Goal: Task Accomplishment & Management: Complete application form

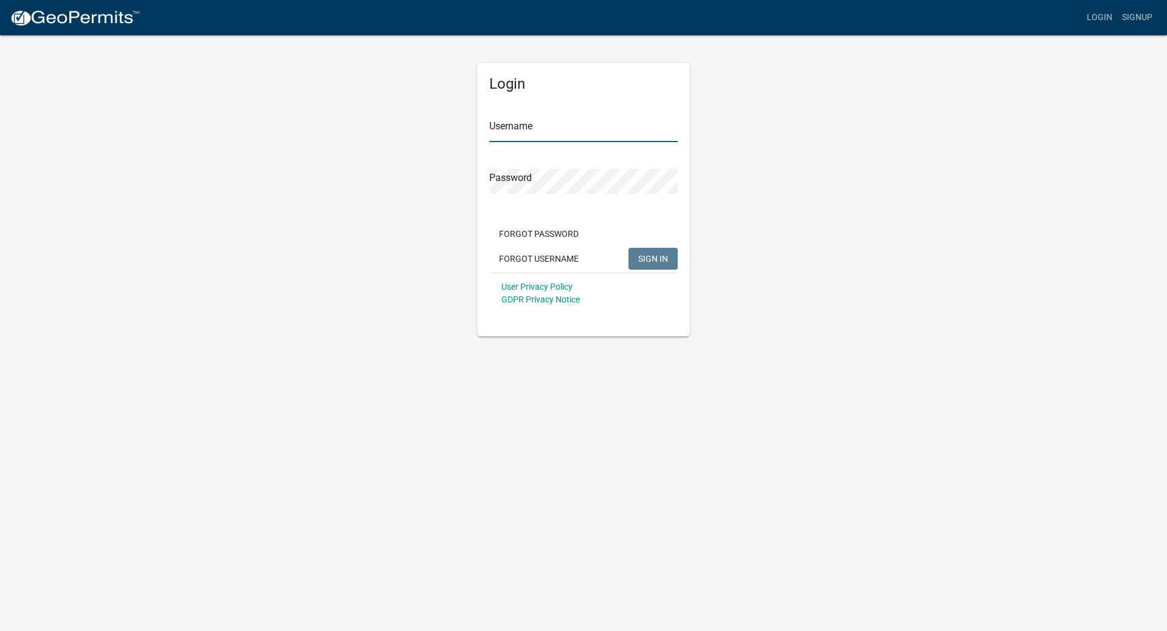
click at [554, 125] on input "Username" at bounding box center [583, 129] width 188 height 25
type input "Air Mechanical"
click at [628, 248] on button "SIGN IN" at bounding box center [652, 259] width 49 height 22
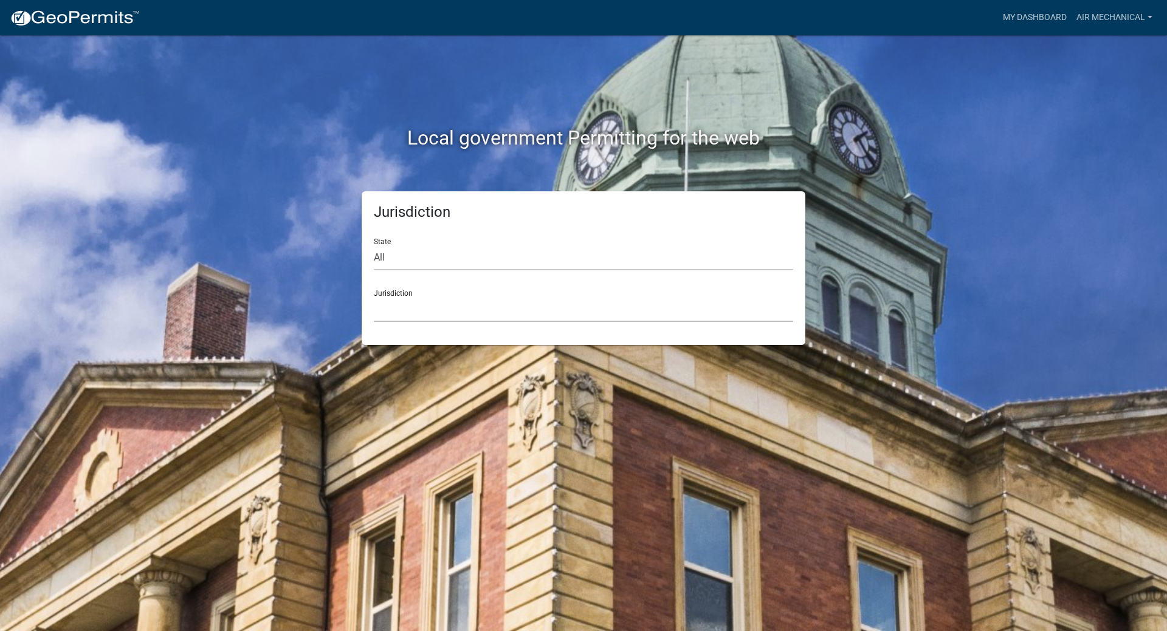
click at [404, 303] on select "[GEOGRAPHIC_DATA], [US_STATE] [GEOGRAPHIC_DATA], [US_STATE][PERSON_NAME][GEOGRA…" at bounding box center [583, 309] width 419 height 25
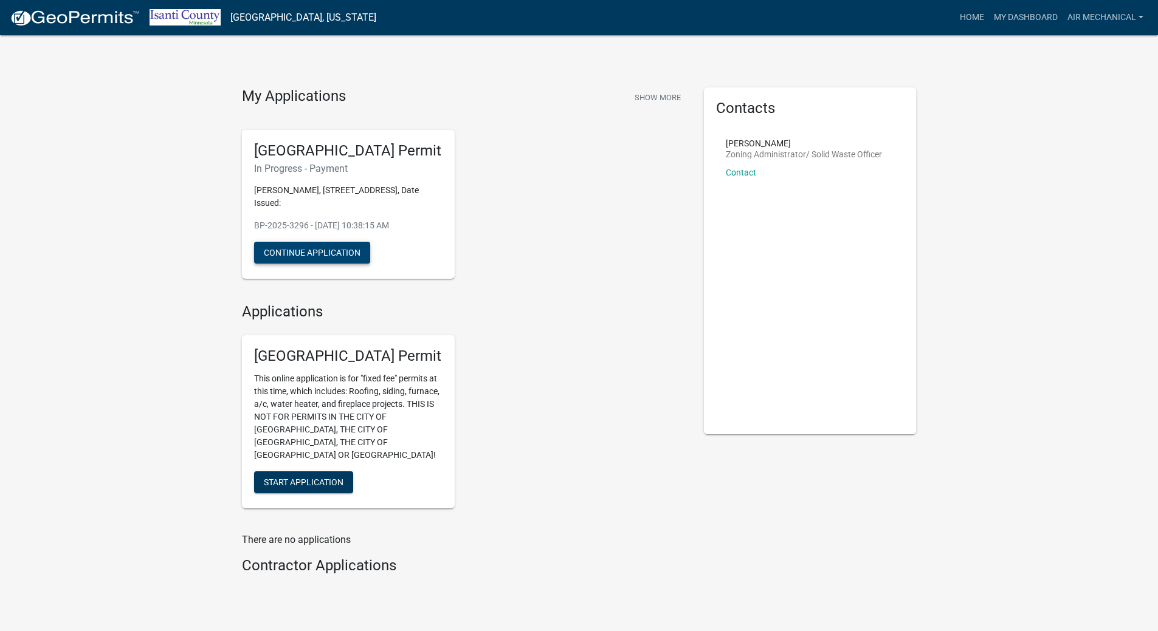
click at [279, 255] on button "Continue Application" at bounding box center [312, 253] width 116 height 22
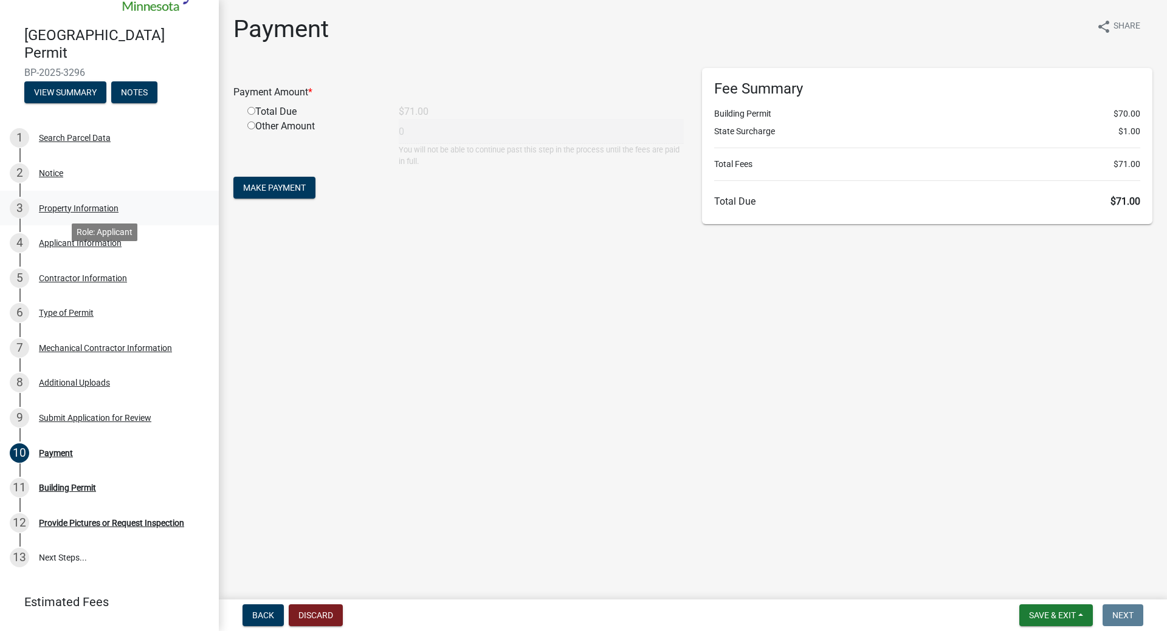
scroll to position [162, 0]
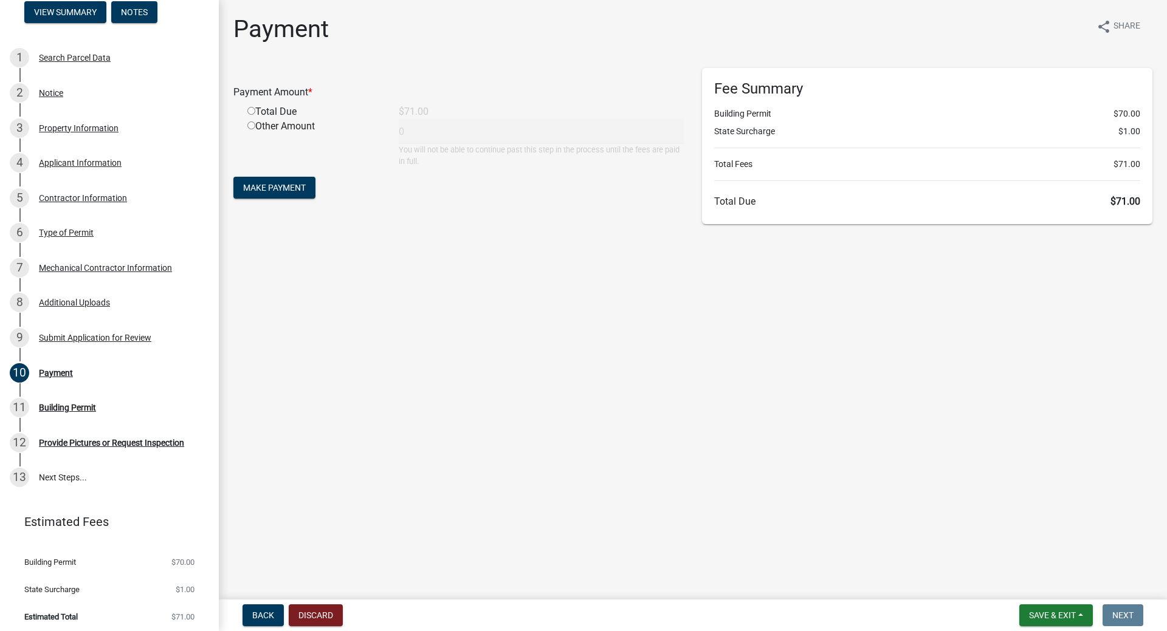
click at [252, 111] on input "radio" at bounding box center [251, 111] width 8 height 8
radio input "true"
type input "71"
click at [273, 189] on span "Make Payment" at bounding box center [274, 188] width 63 height 10
